Goal: Find specific page/section: Find specific page/section

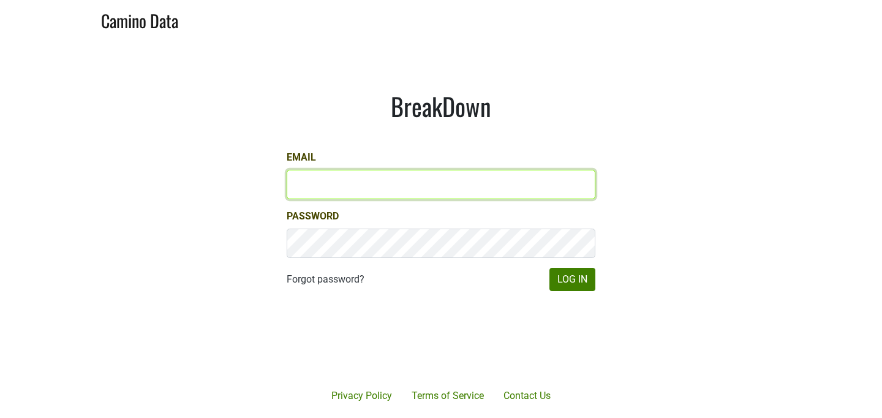
click at [414, 190] on input "Email" at bounding box center [441, 184] width 309 height 29
type input "aaron@aperture-cellars.com"
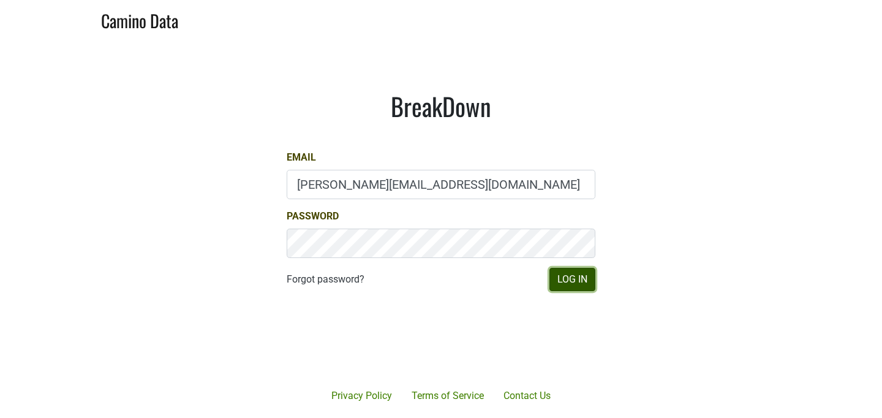
click at [580, 279] on button "Log In" at bounding box center [573, 279] width 46 height 23
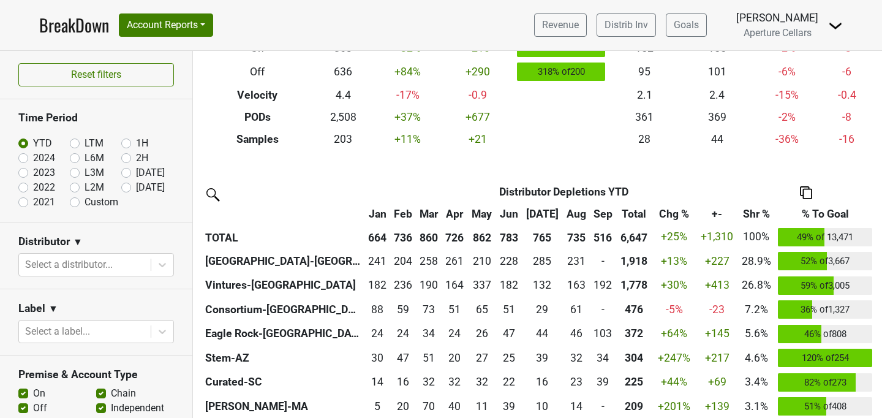
scroll to position [188, 0]
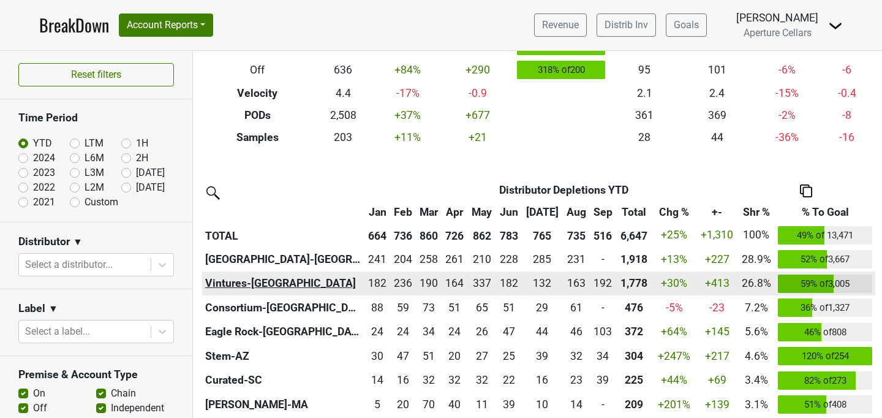
click at [230, 286] on th "Vintures-[GEOGRAPHIC_DATA]" at bounding box center [283, 283] width 162 height 25
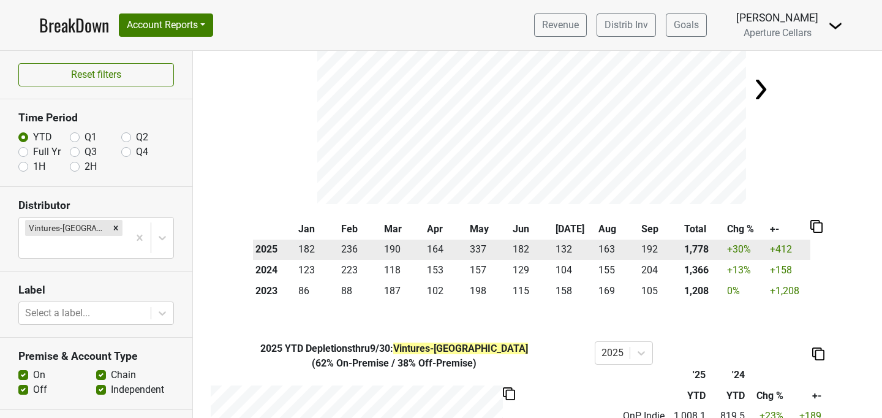
scroll to position [181, 0]
